Goal: Find specific page/section: Find specific page/section

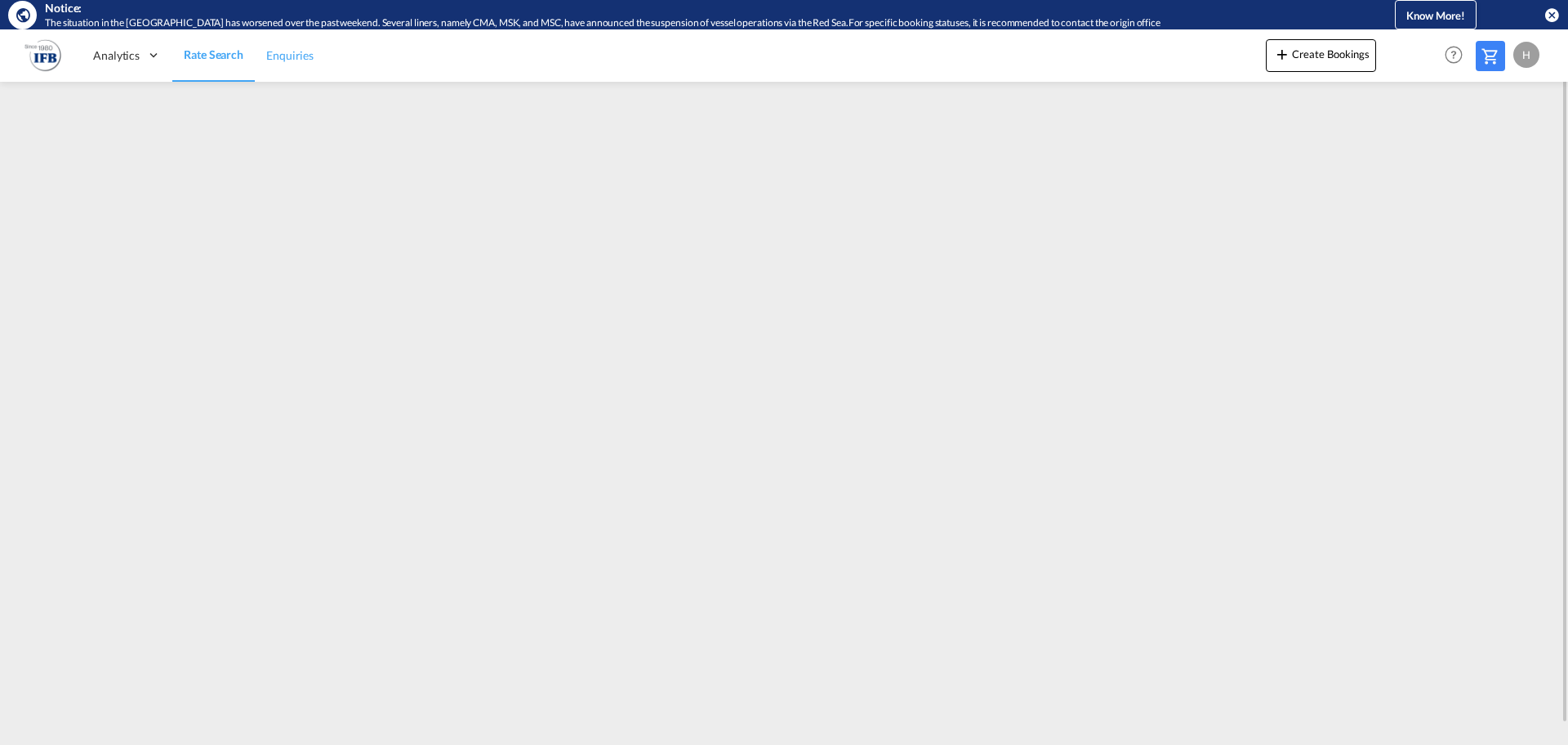
click at [261, 56] on link "Enquiries" at bounding box center [290, 55] width 70 height 54
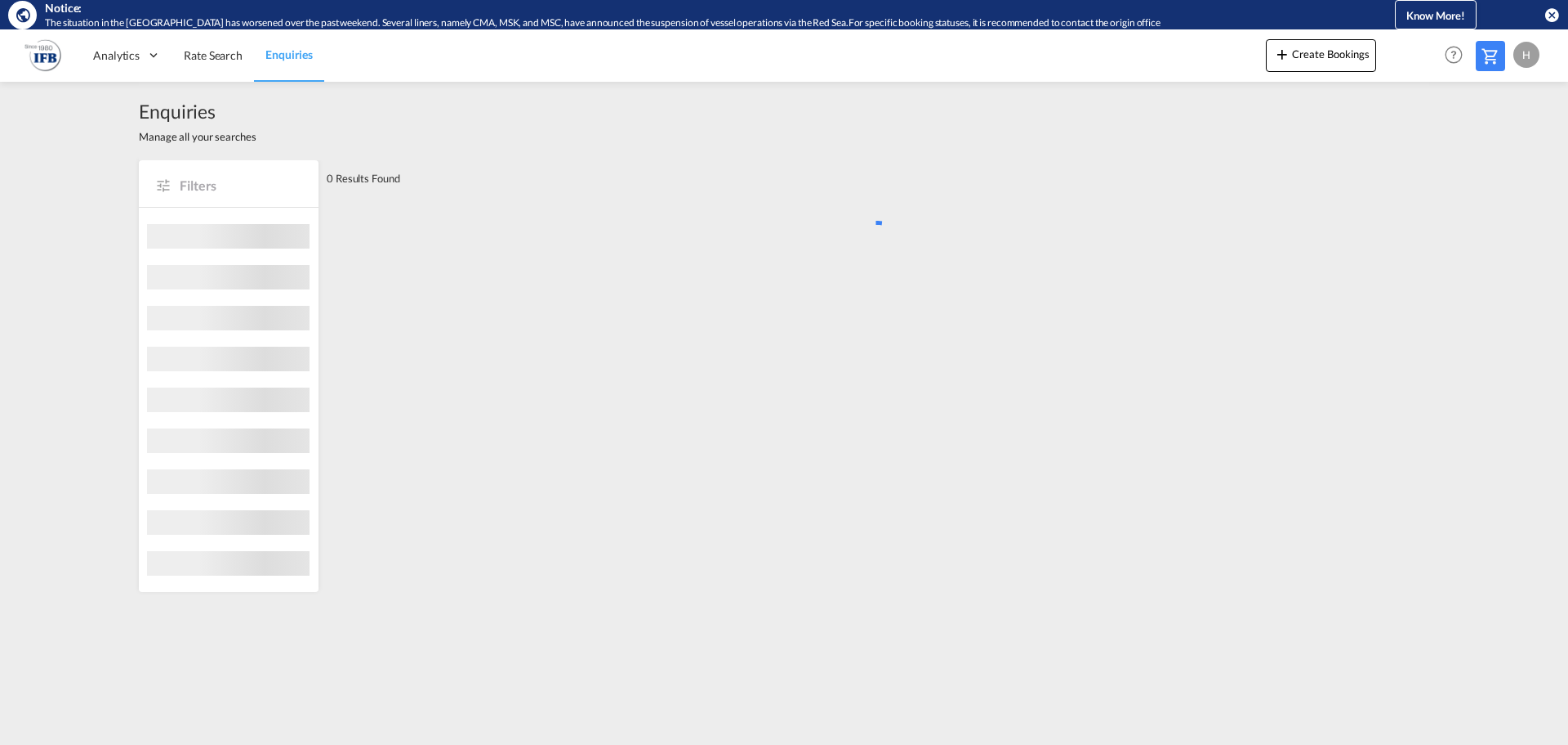
click at [274, 56] on span "Enquiries" at bounding box center [289, 55] width 48 height 14
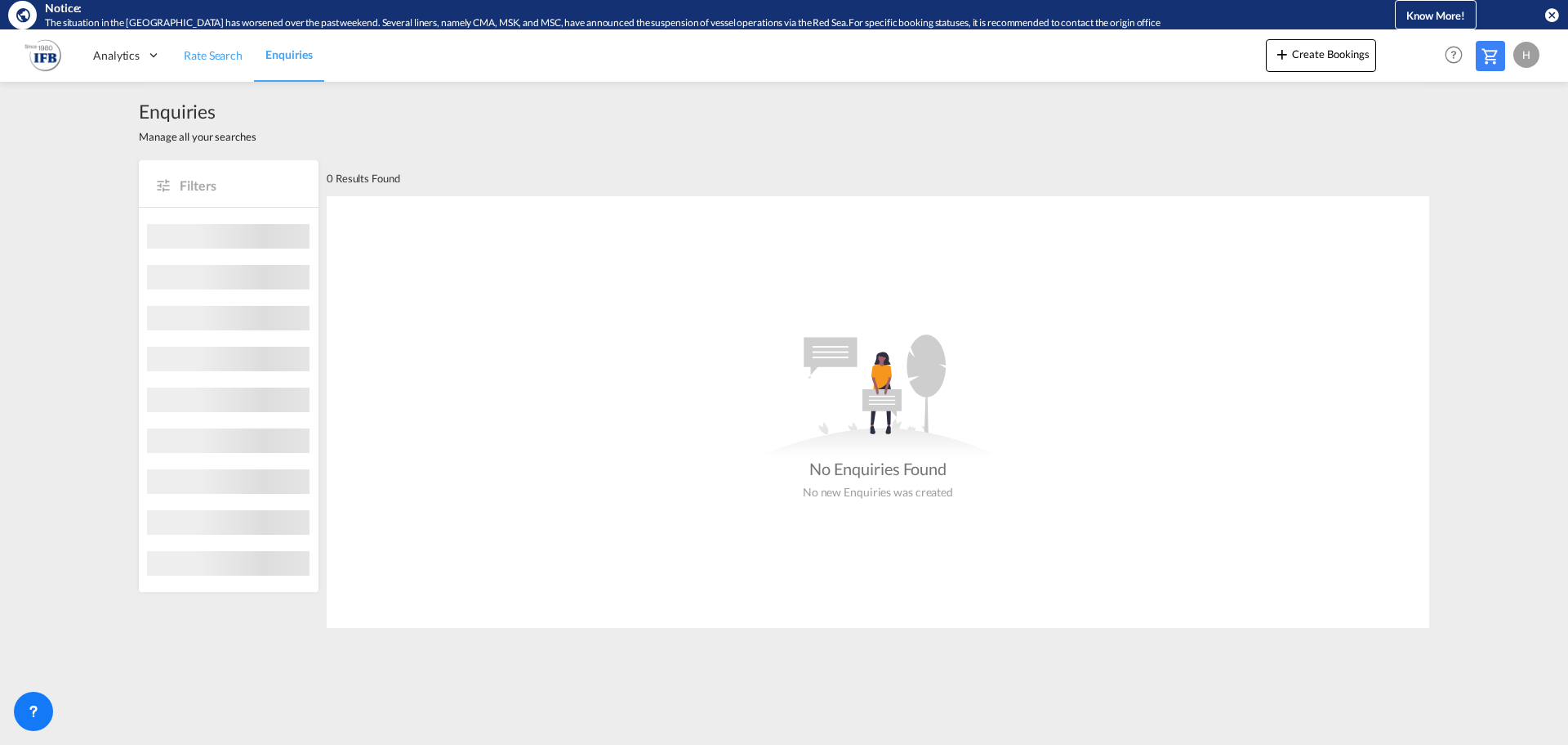
click at [203, 58] on span "Rate Search" at bounding box center [213, 56] width 58 height 14
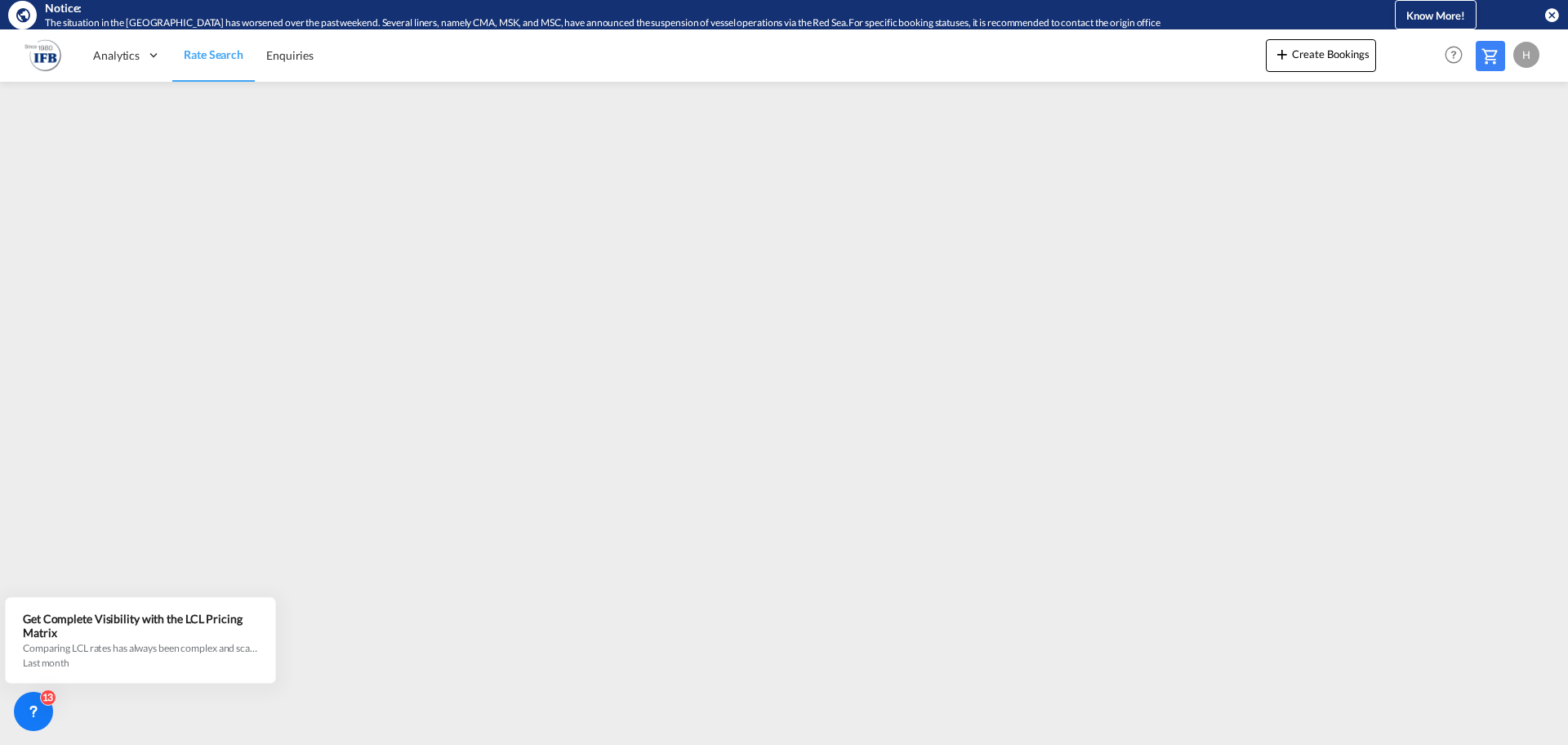
click at [1553, 13] on md-icon "icon-close-circle" at bounding box center [1551, 15] width 17 height 17
